Goal: Task Accomplishment & Management: Manage account settings

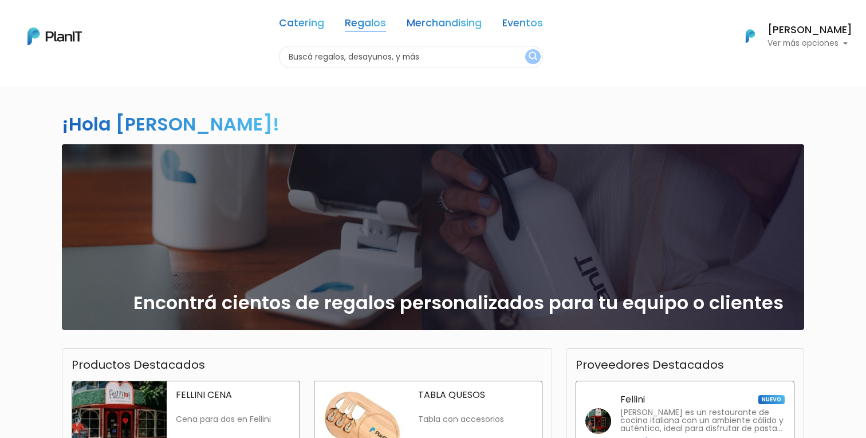
click at [365, 25] on link "Regalos" at bounding box center [365, 25] width 41 height 14
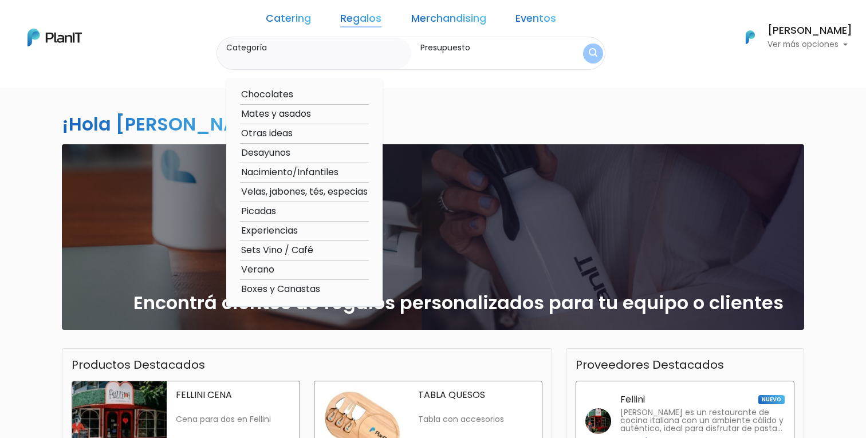
click at [368, 20] on link "Regalos" at bounding box center [360, 21] width 41 height 14
click at [305, 19] on link "Catering" at bounding box center [288, 21] width 45 height 14
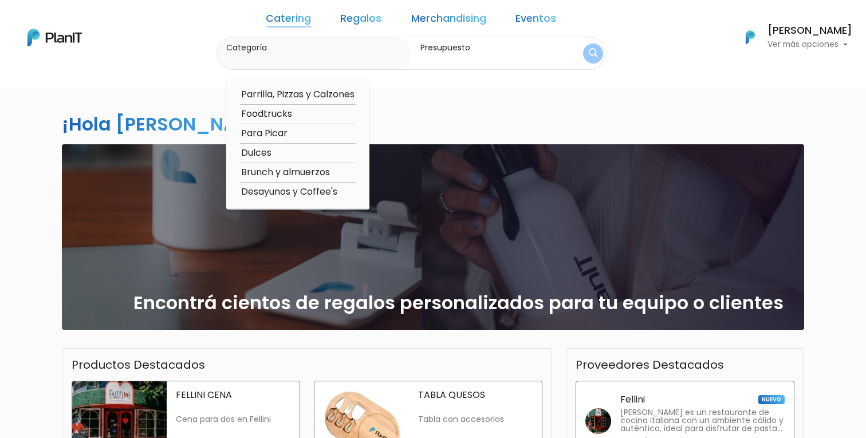
click at [351, 21] on link "Regalos" at bounding box center [360, 21] width 41 height 14
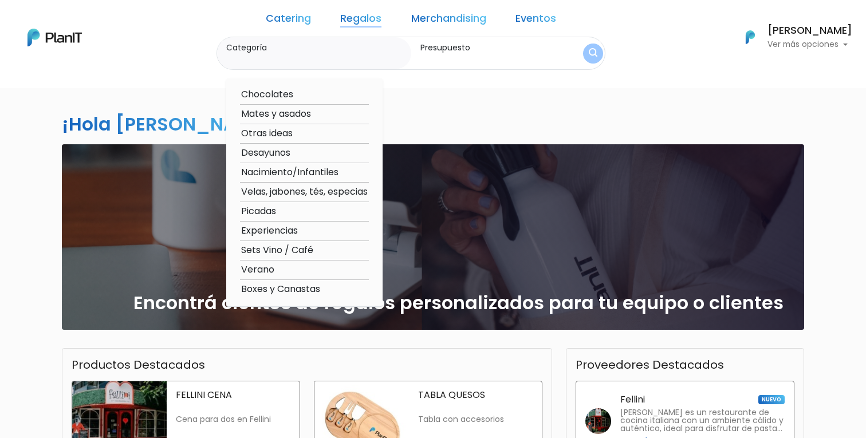
click at [428, 17] on link "Merchandising" at bounding box center [448, 21] width 75 height 14
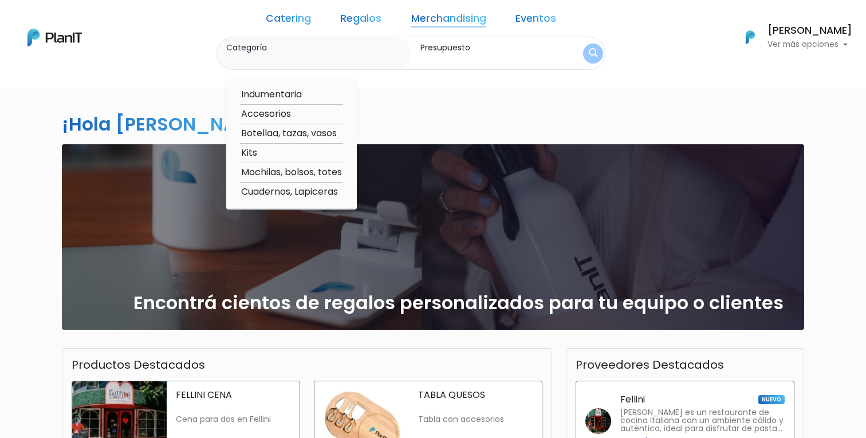
click at [804, 47] on p "Ver más opciones" at bounding box center [809, 45] width 85 height 8
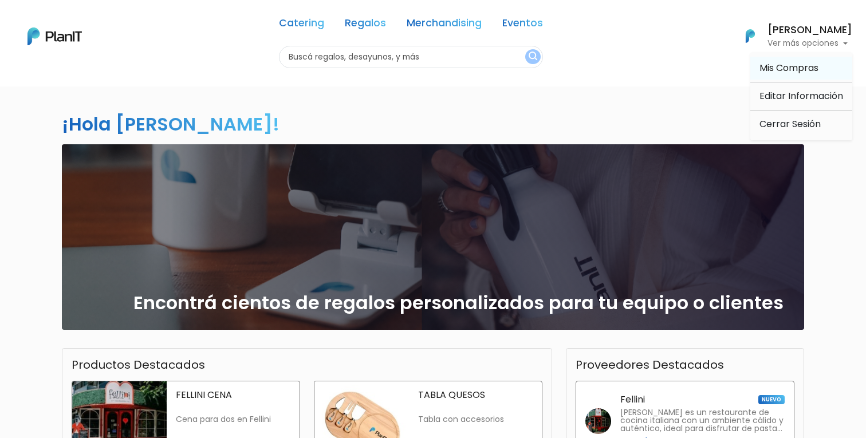
click at [794, 74] on span "Mis Compras" at bounding box center [788, 67] width 59 height 13
